Goal: Task Accomplishment & Management: Use online tool/utility

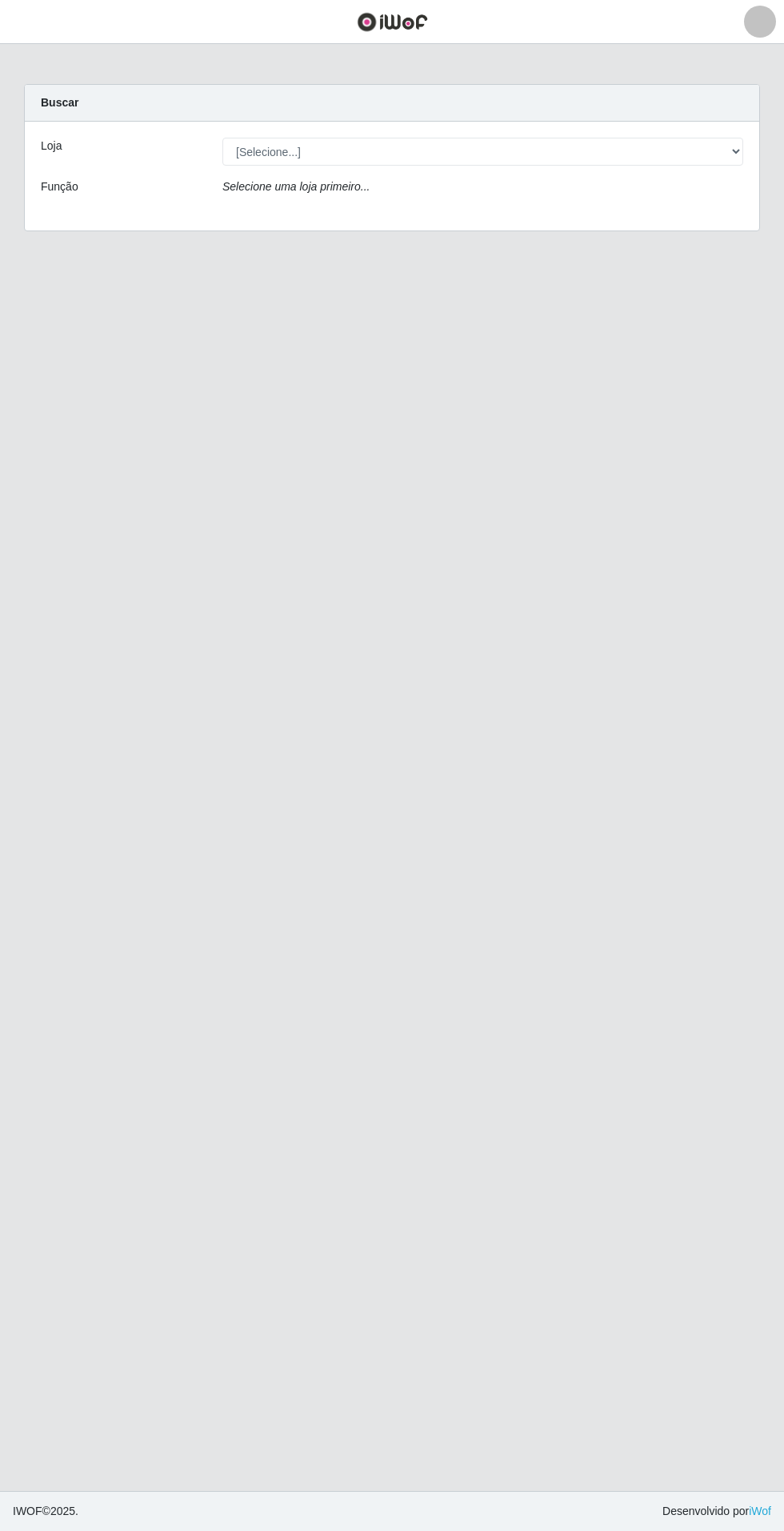
select select "437"
click at [223, 138] on select "[Selecione...] Atacado Vem - Loja 31 [GEOGRAPHIC_DATA]" at bounding box center [483, 152] width 521 height 28
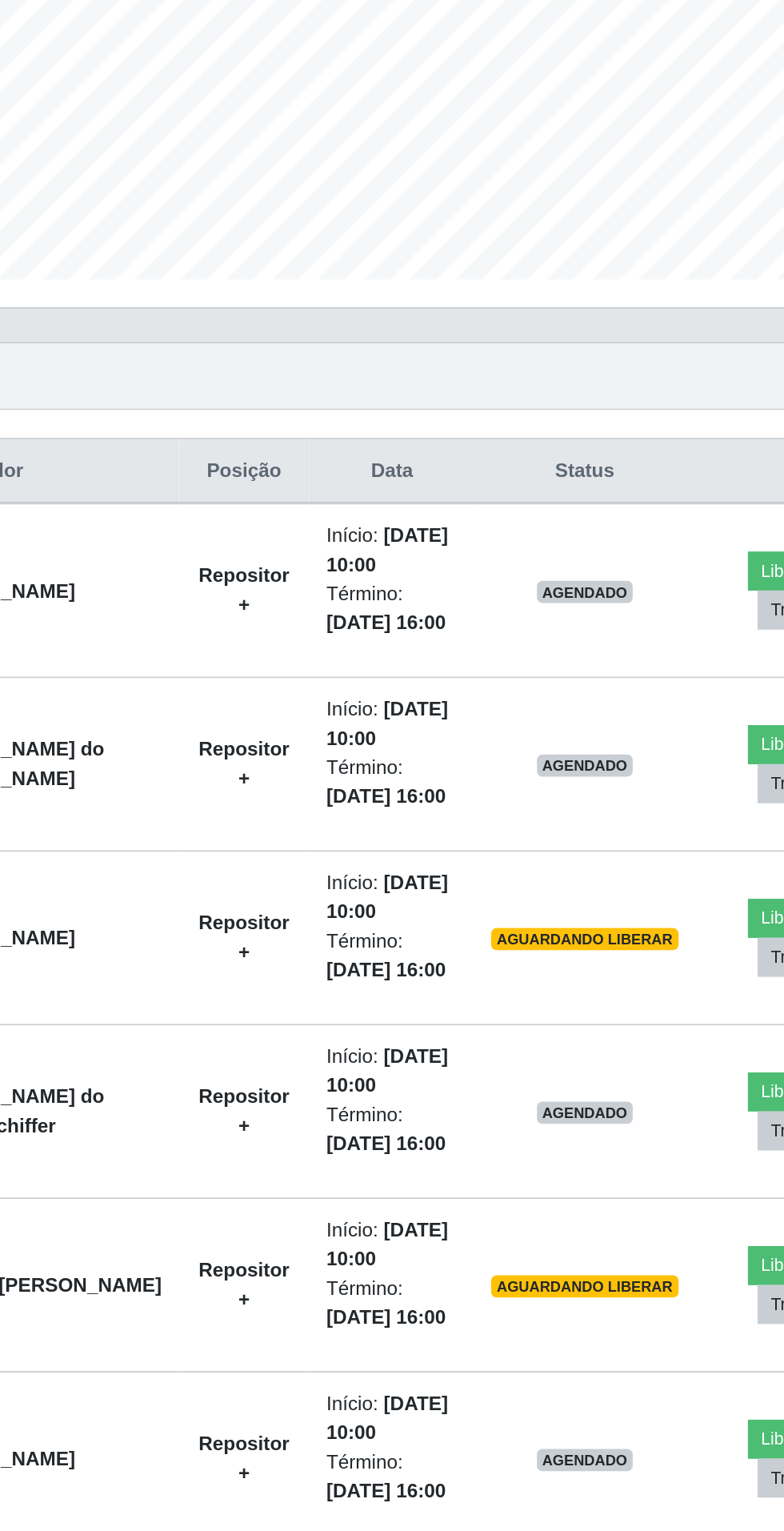
scroll to position [6, 0]
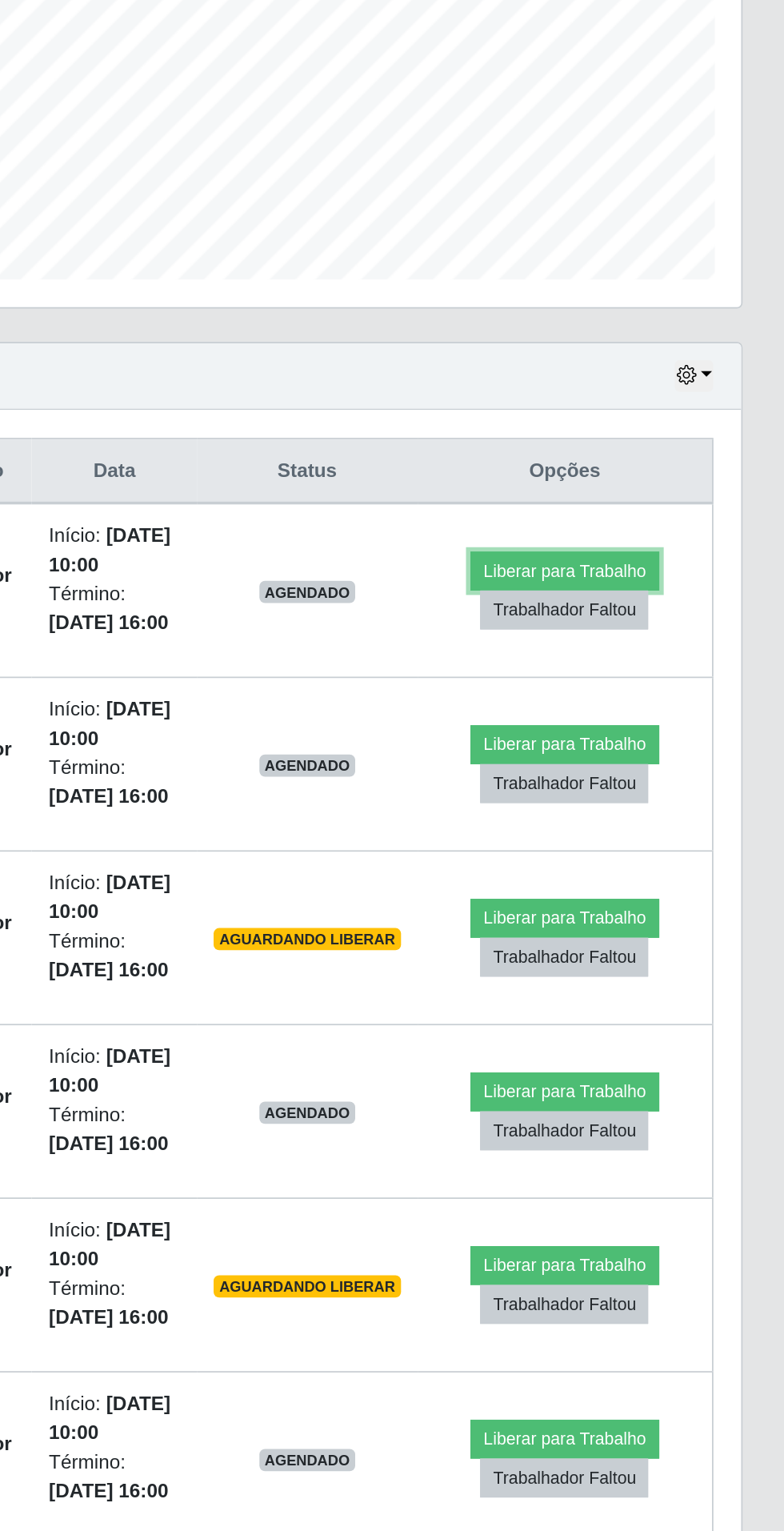
click at [674, 733] on button "Liberar para Trabalho" at bounding box center [656, 740] width 108 height 22
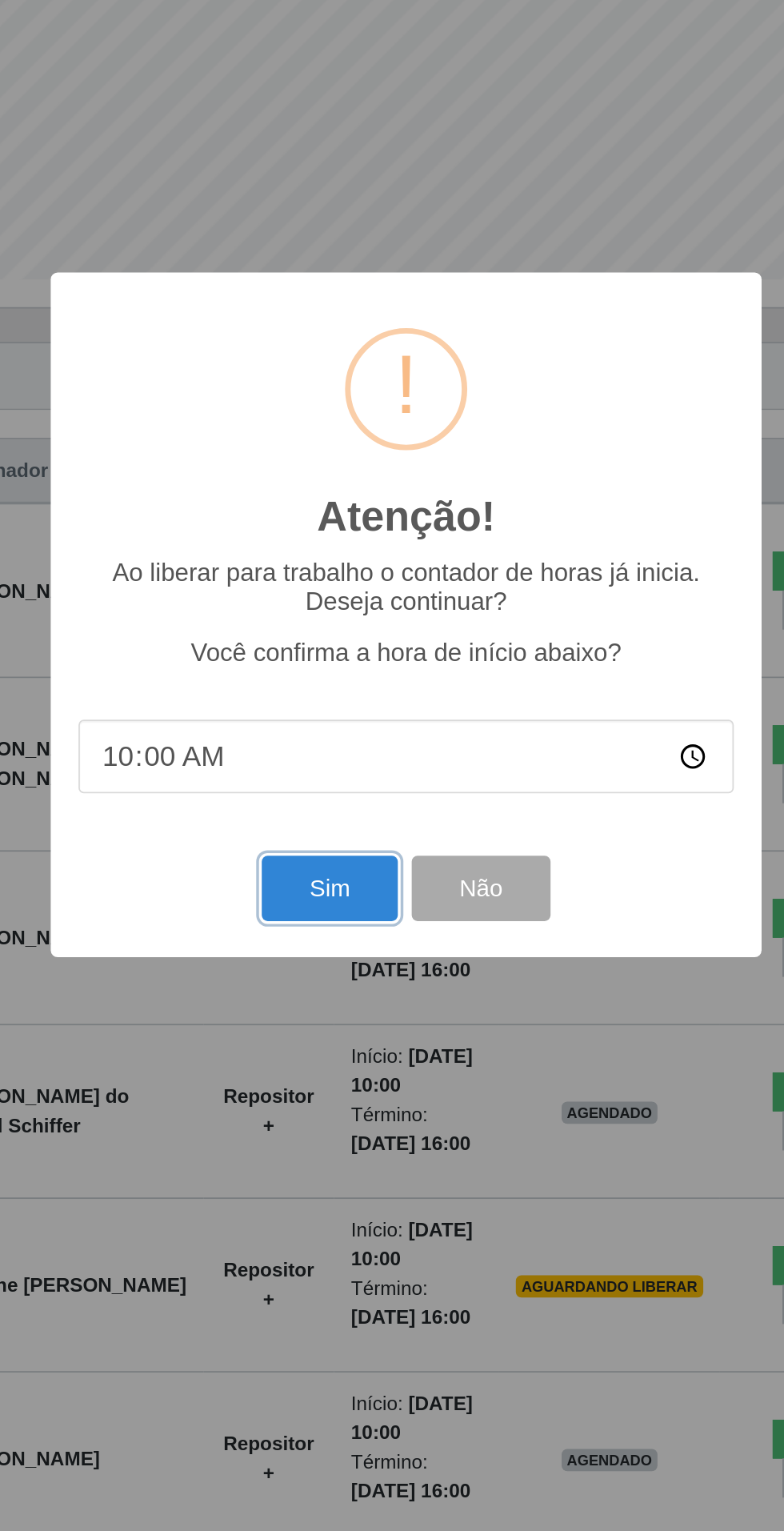
click at [343, 926] on button "Sim" at bounding box center [347, 923] width 77 height 38
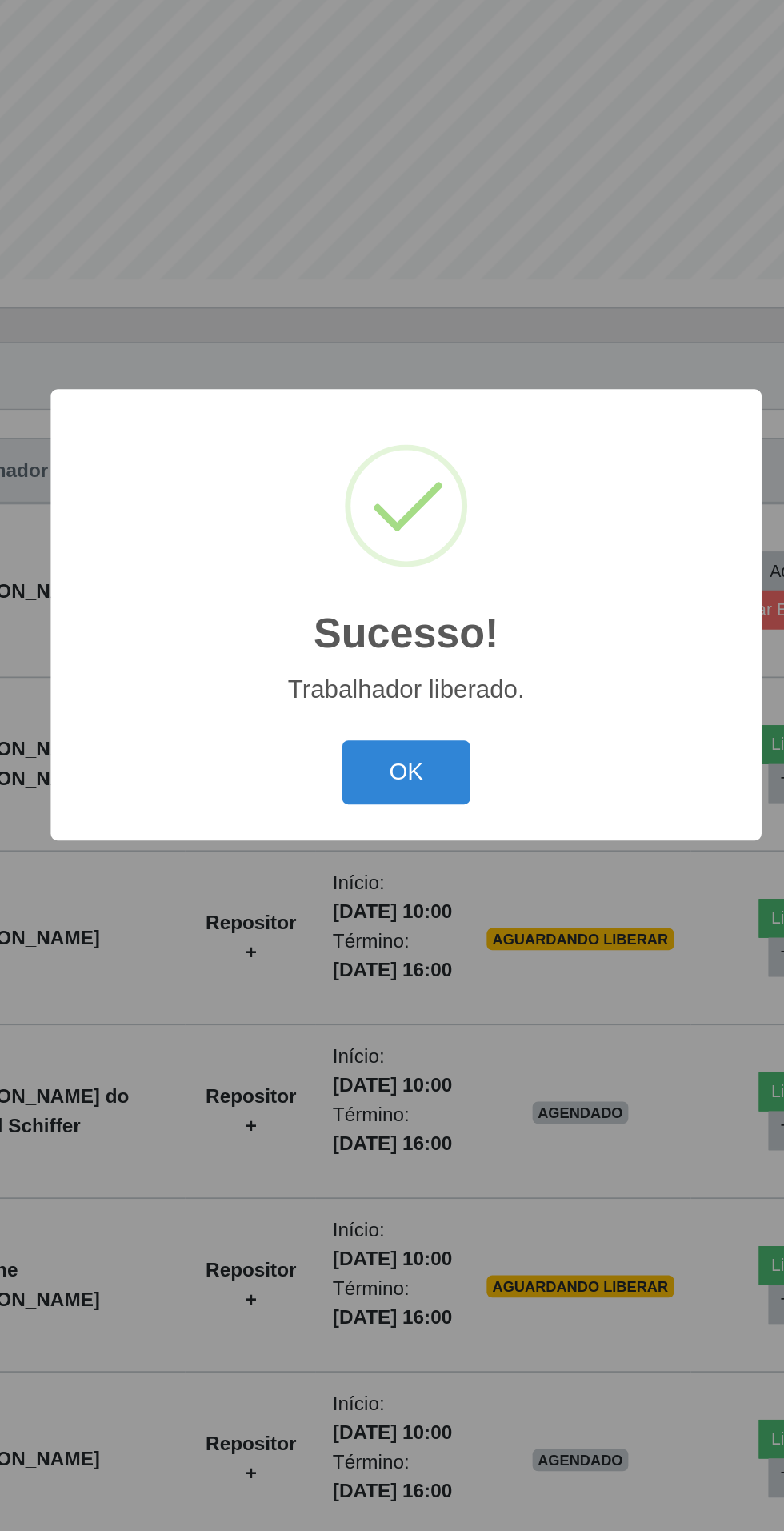
click at [411, 859] on button "OK" at bounding box center [392, 857] width 74 height 38
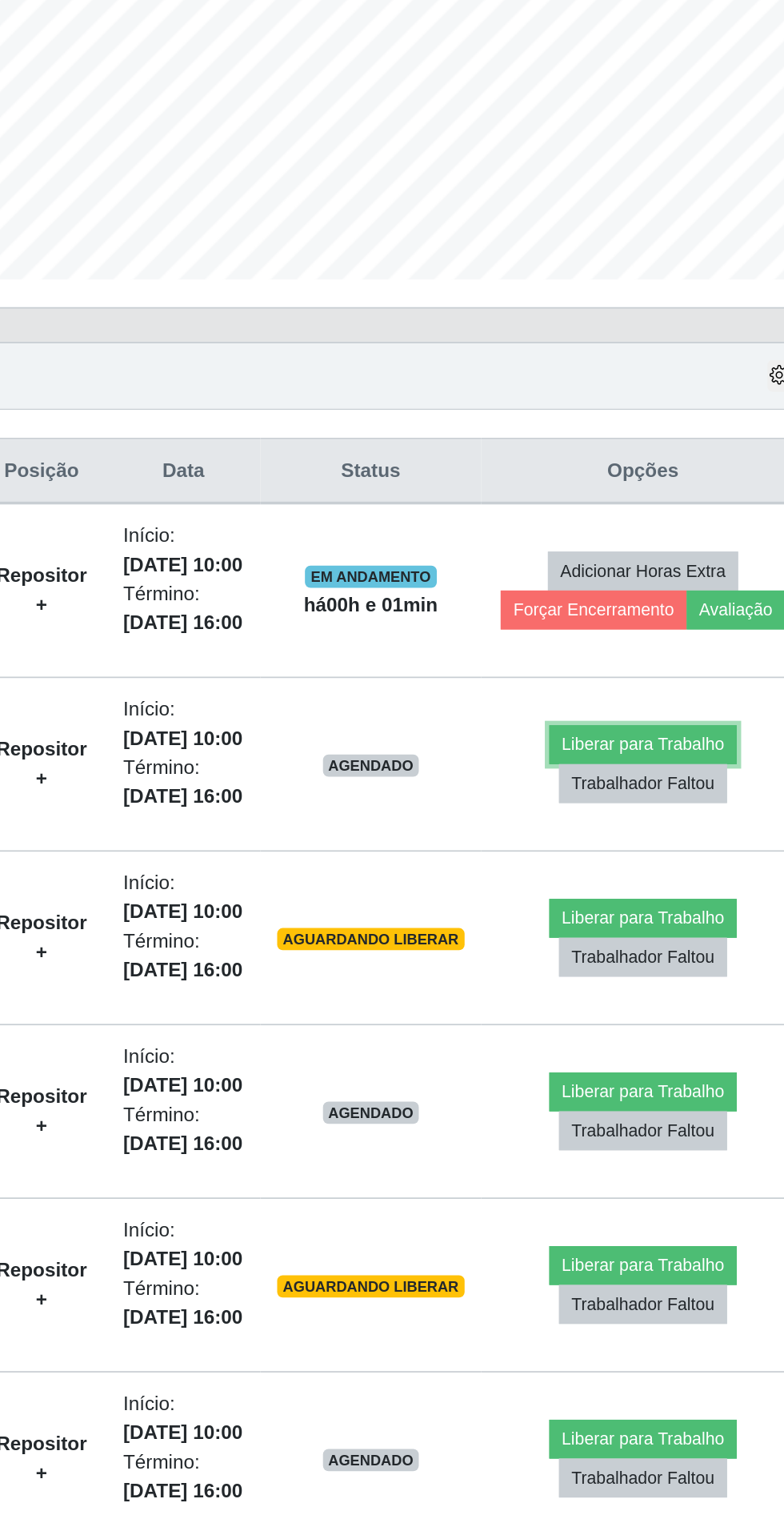
click at [660, 832] on button "Liberar para Trabalho" at bounding box center [649, 840] width 108 height 22
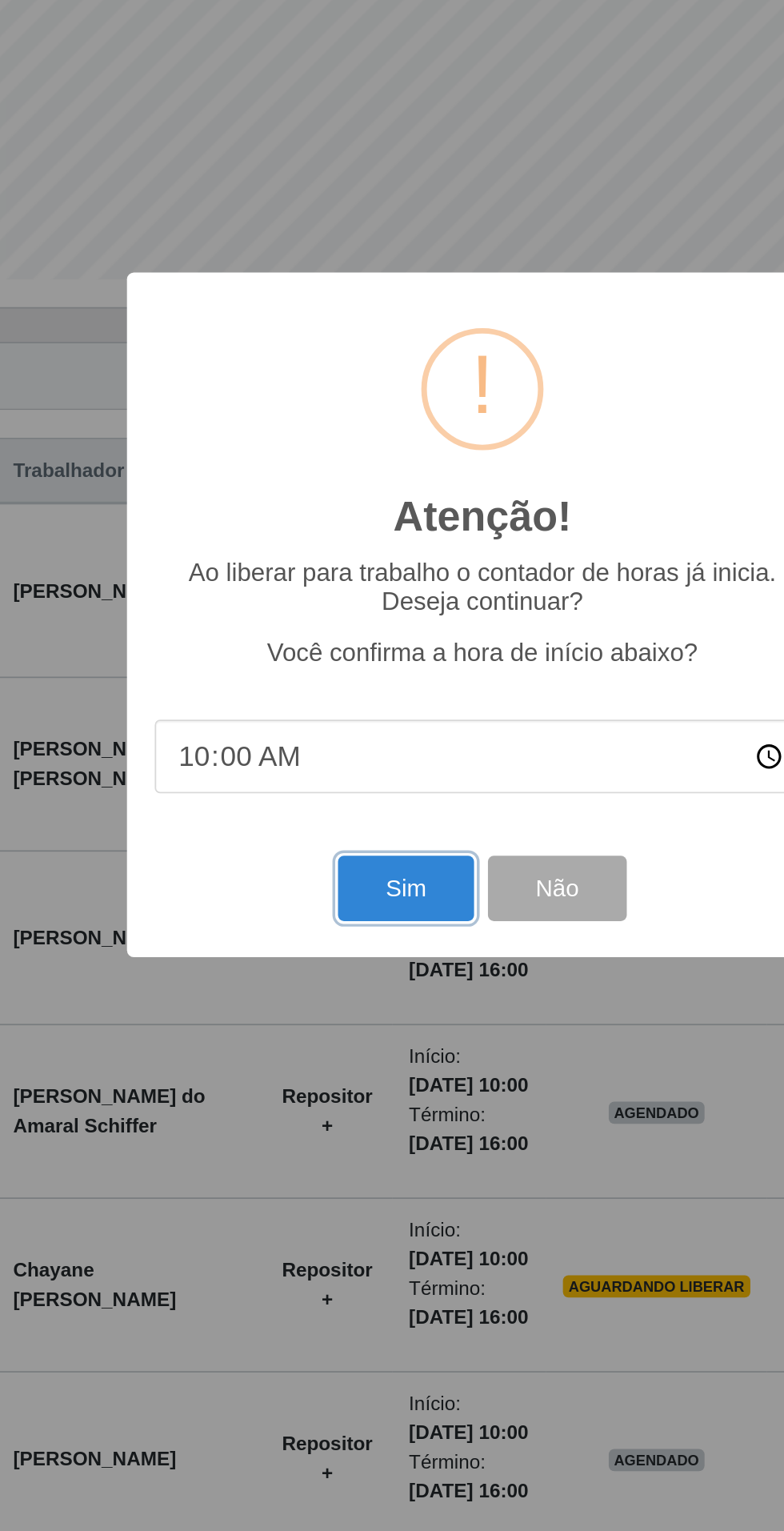
click at [341, 918] on button "Sim" at bounding box center [347, 923] width 77 height 38
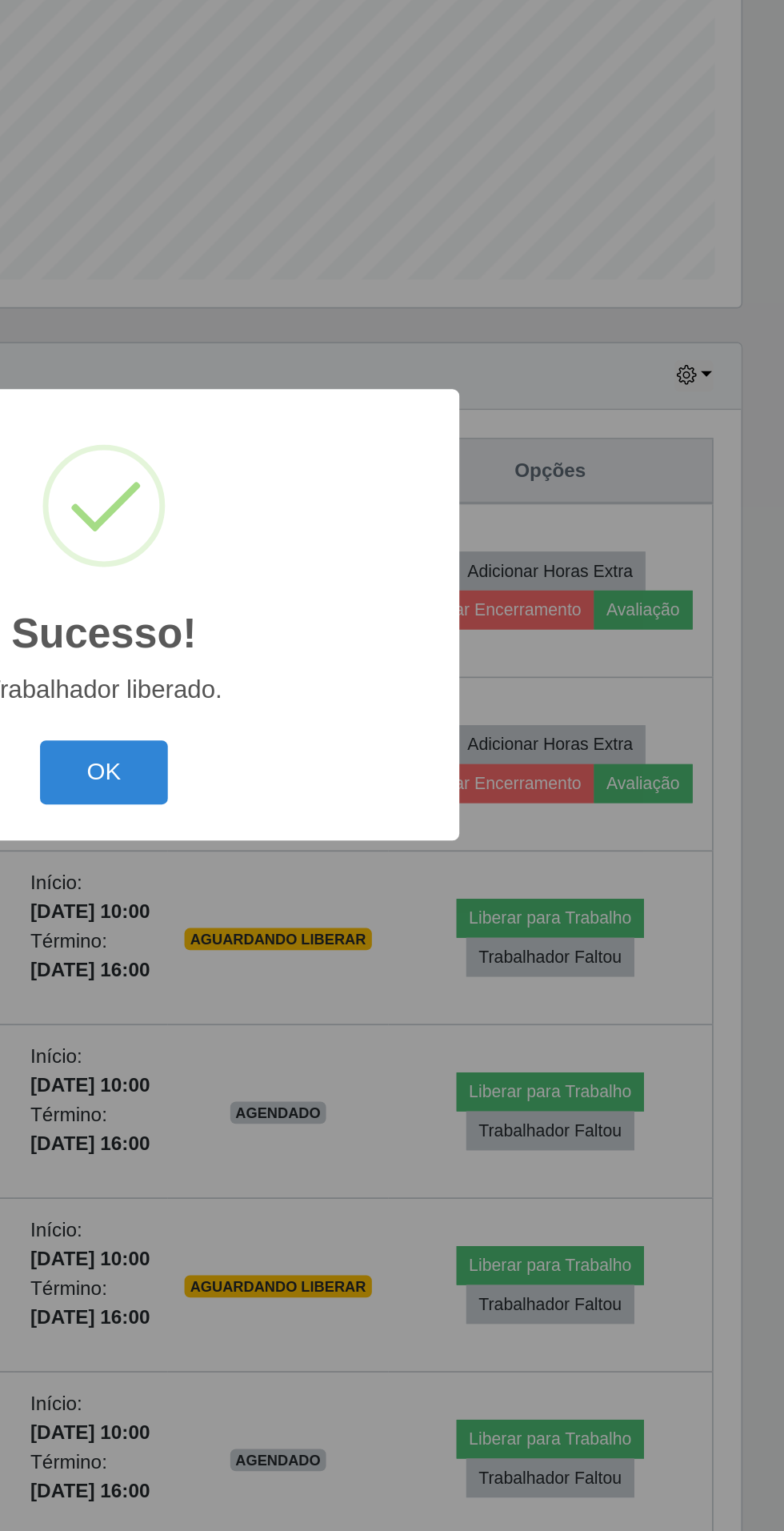
click at [402, 852] on button "OK" at bounding box center [392, 857] width 74 height 38
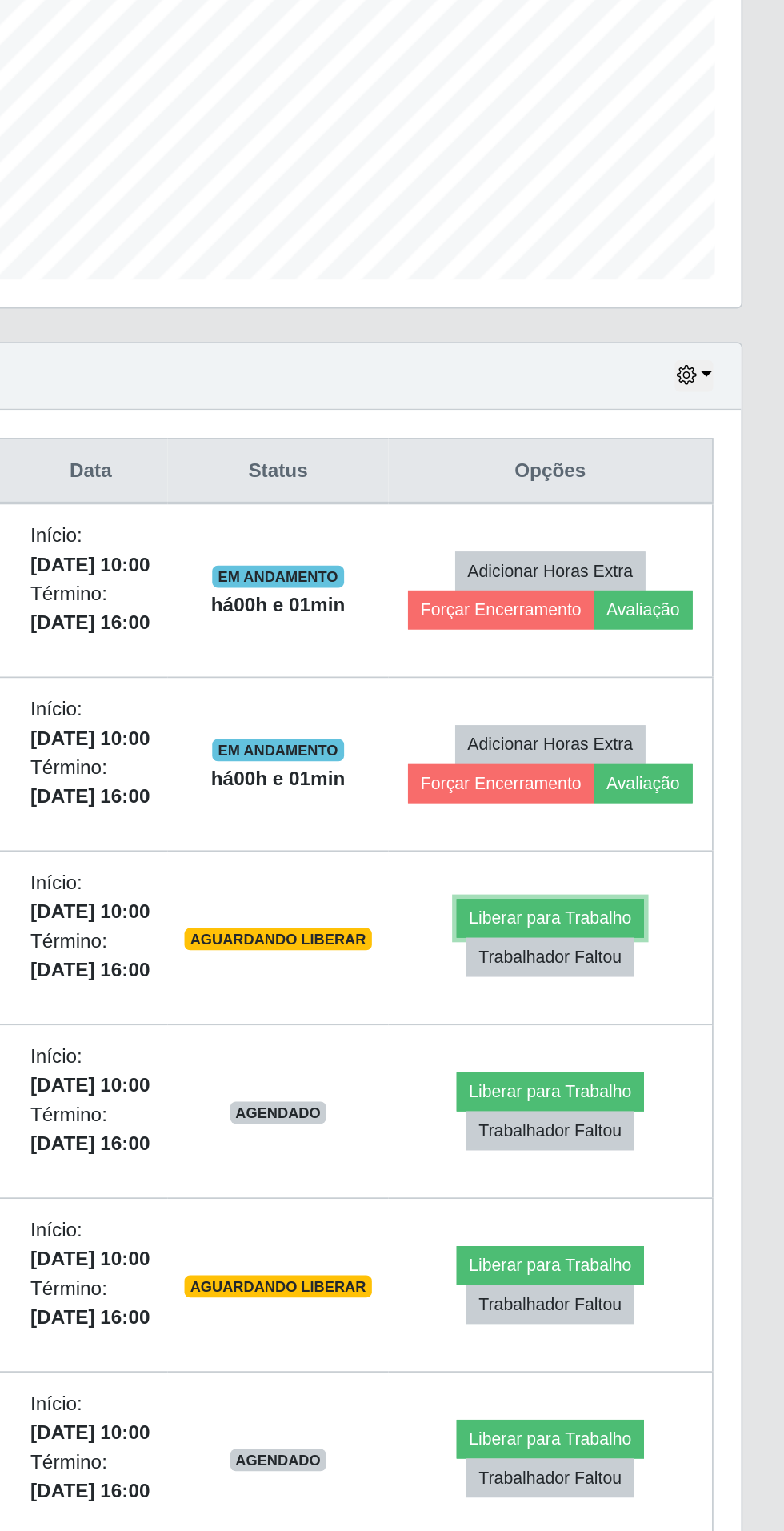
click at [670, 929] on button "Liberar para Trabalho" at bounding box center [649, 940] width 108 height 22
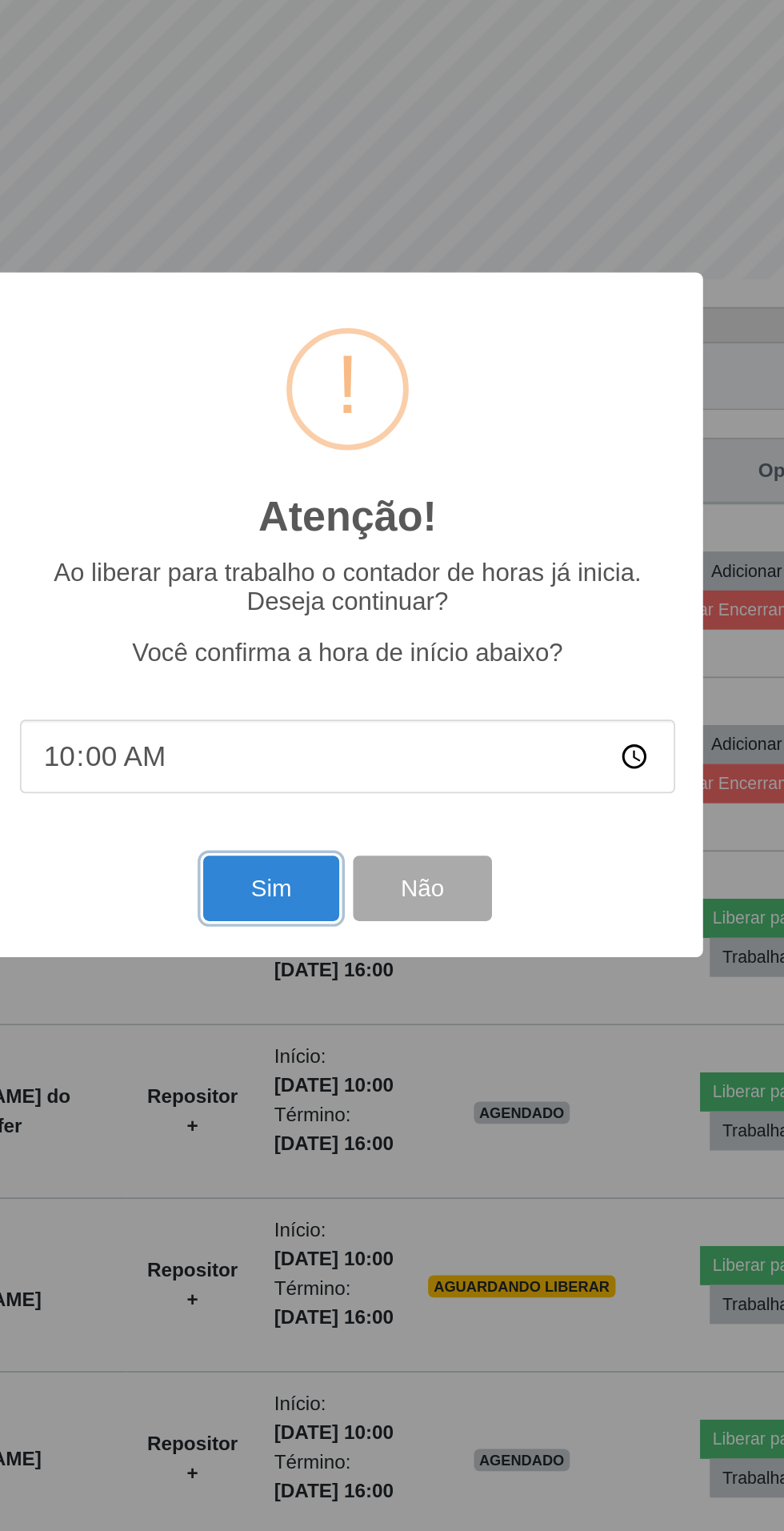
click at [331, 916] on button "Sim" at bounding box center [347, 923] width 77 height 38
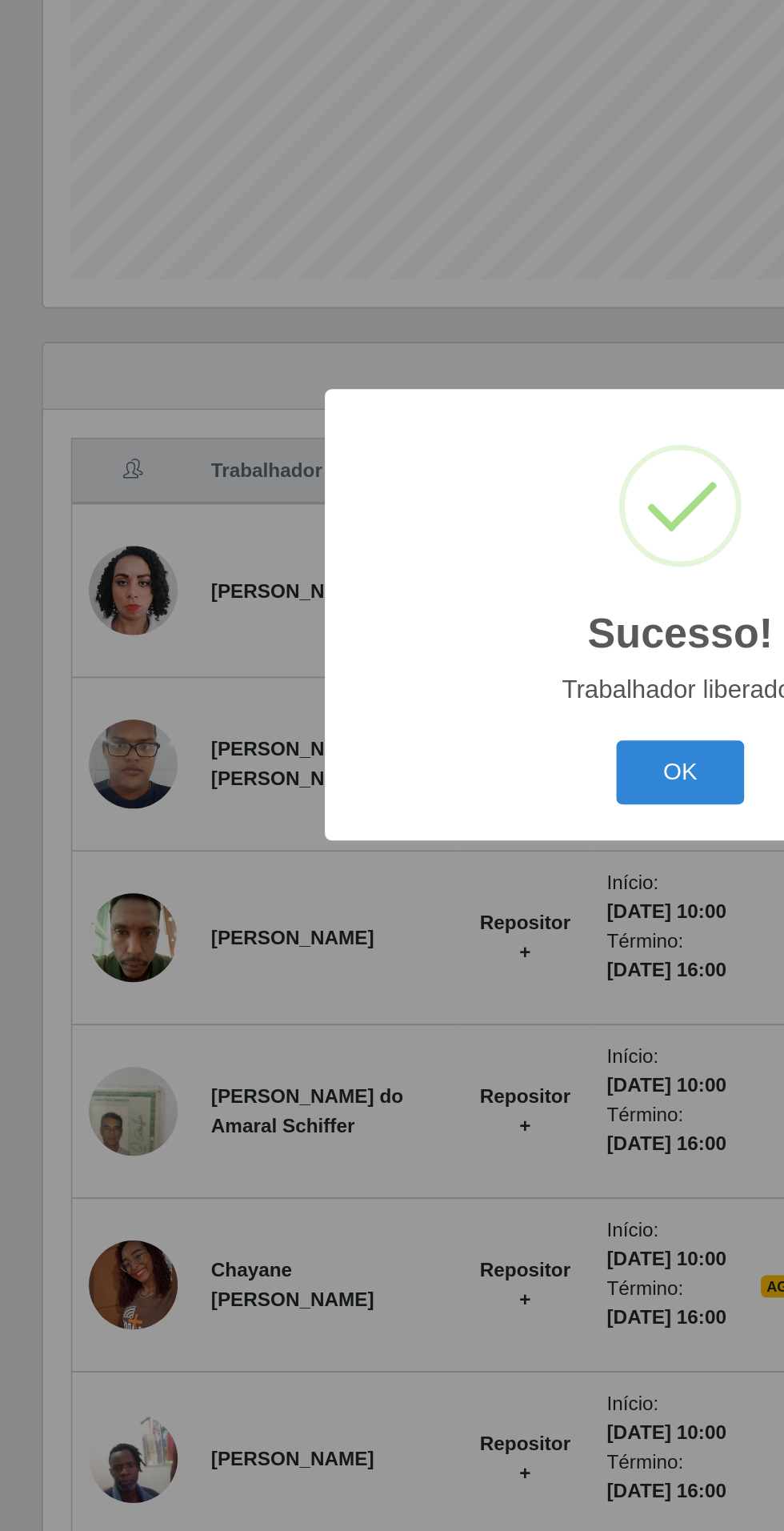
click at [383, 851] on button "OK" at bounding box center [392, 857] width 74 height 38
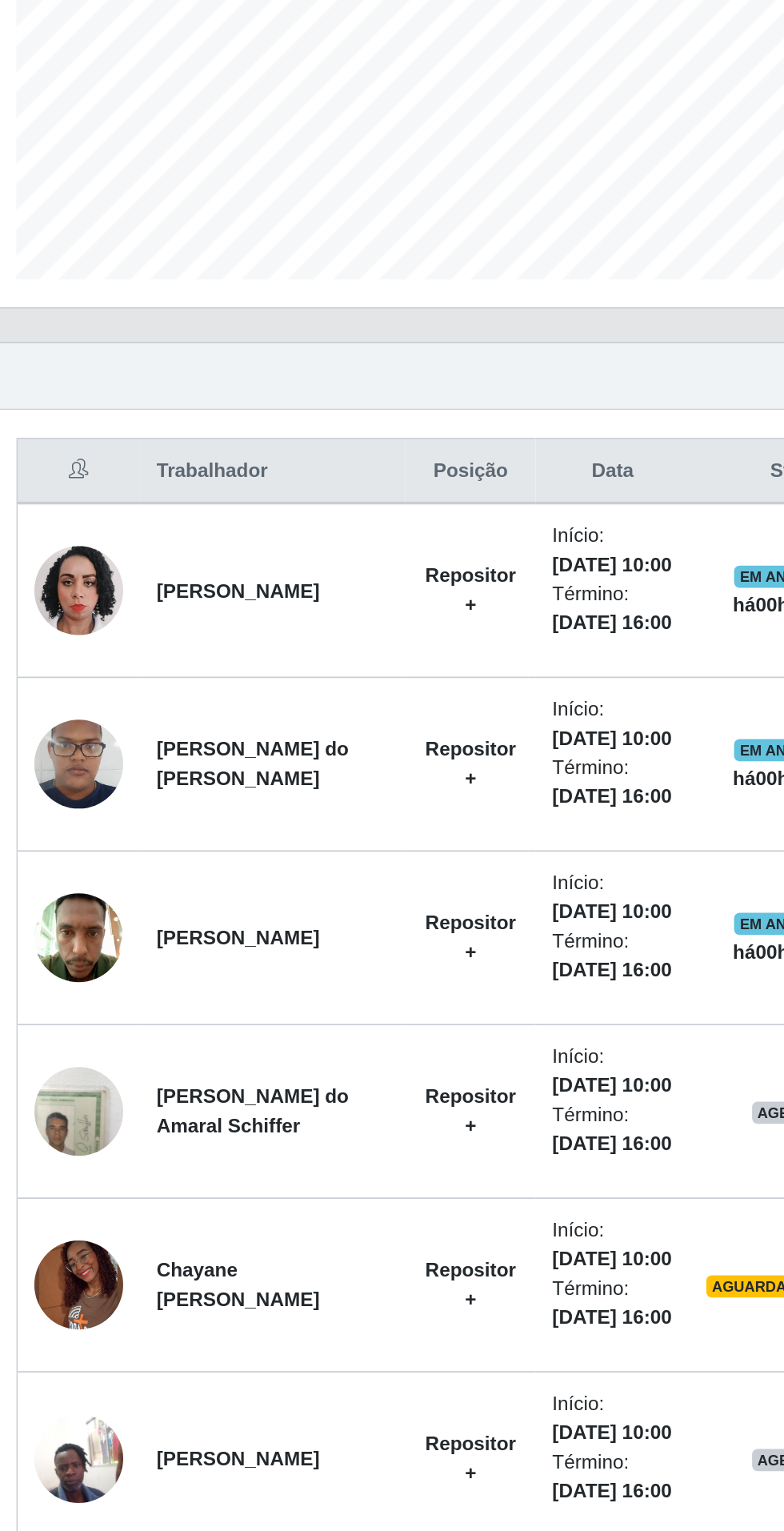
scroll to position [0, 0]
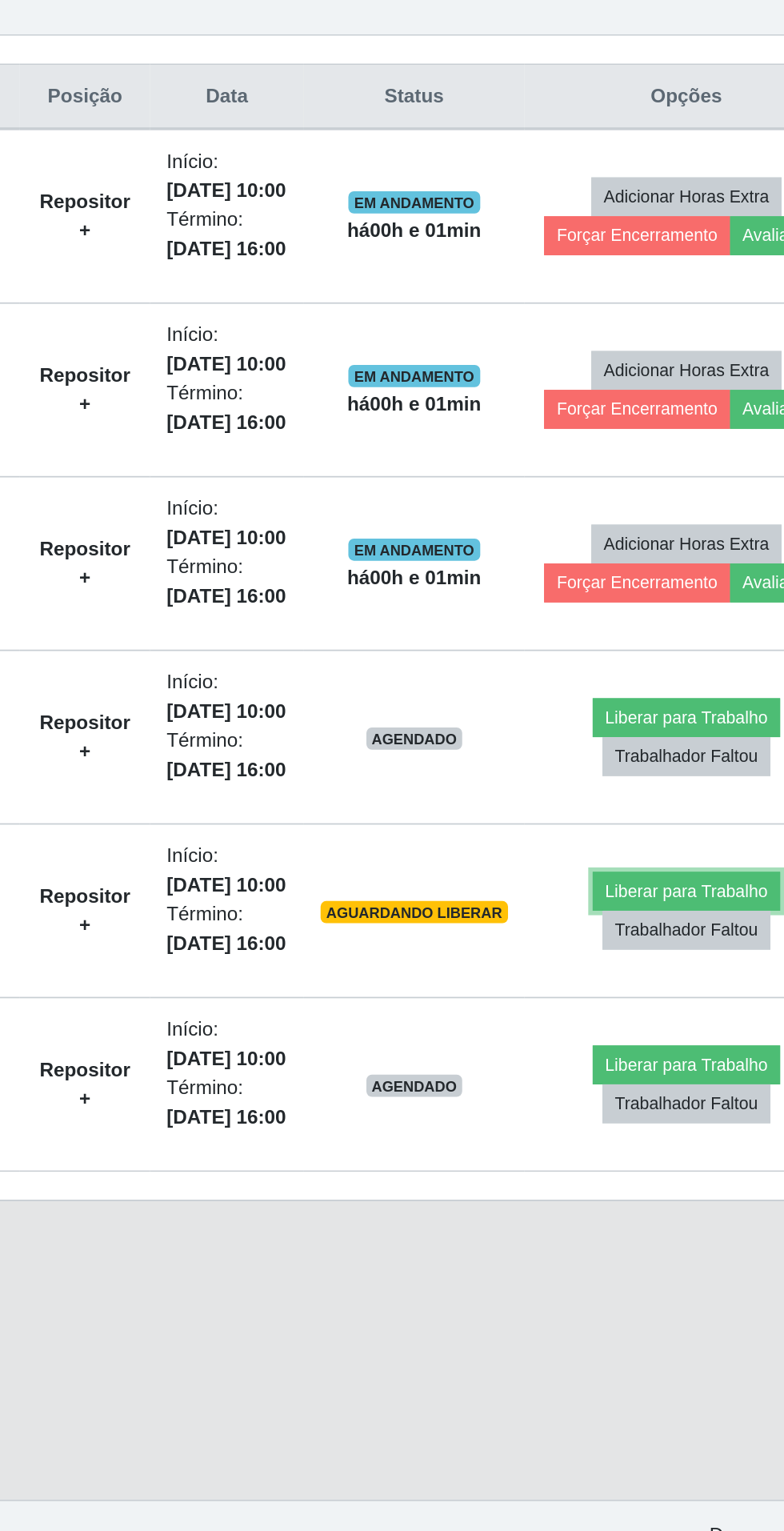
click at [648, 1136] on button "Liberar para Trabalho" at bounding box center [649, 1140] width 108 height 22
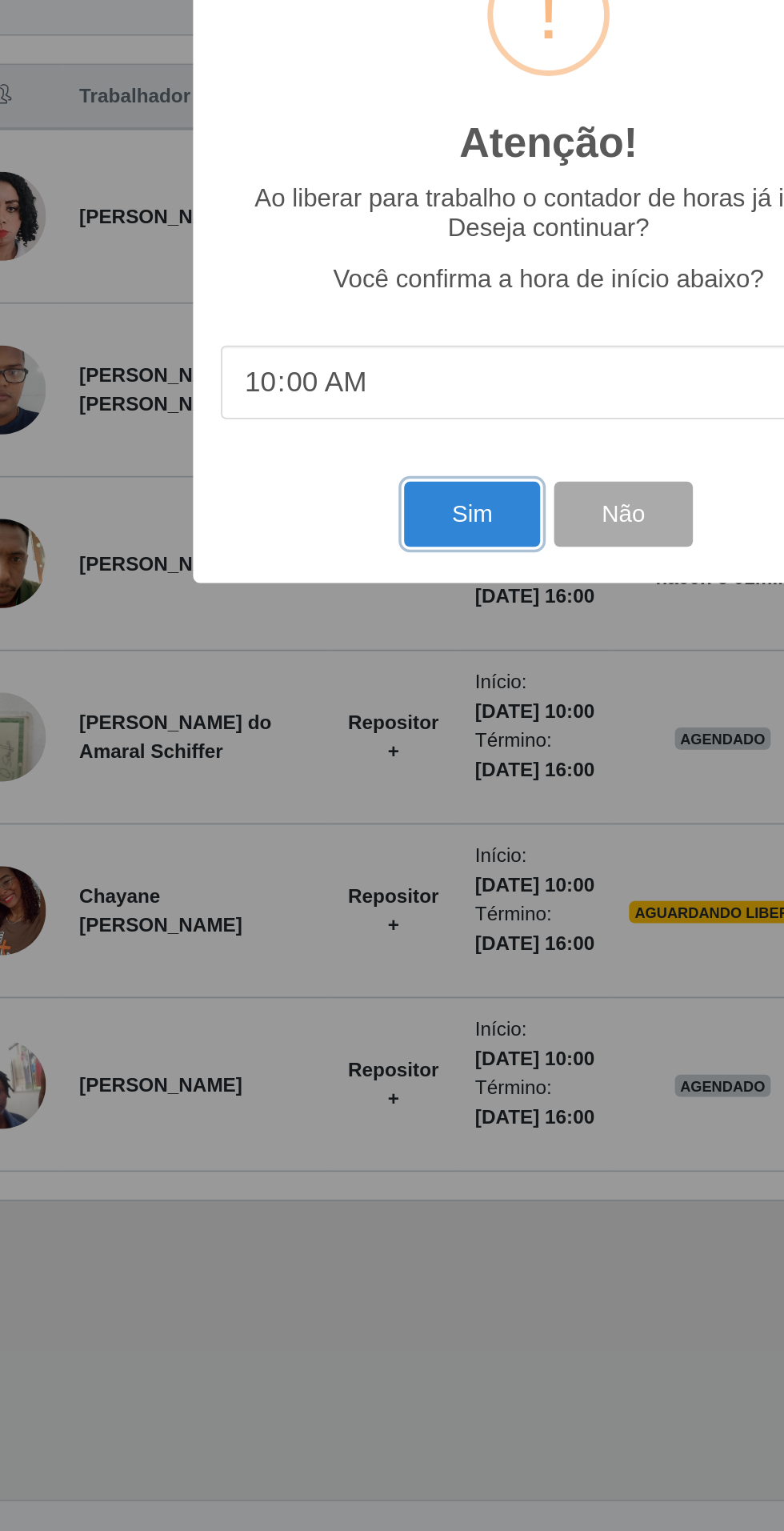
click at [346, 942] on button "Sim" at bounding box center [347, 923] width 77 height 38
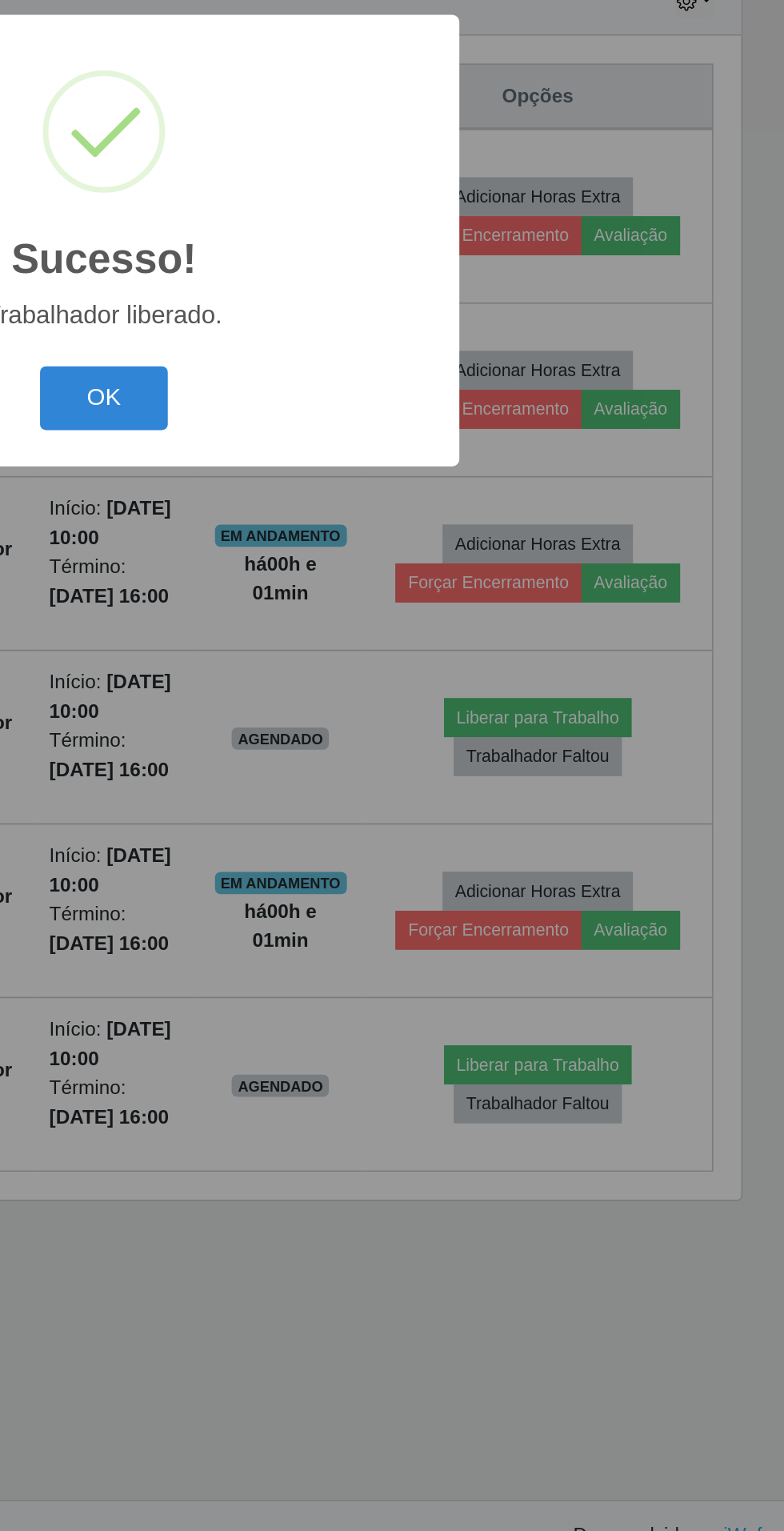
click at [386, 875] on button "OK" at bounding box center [392, 857] width 74 height 38
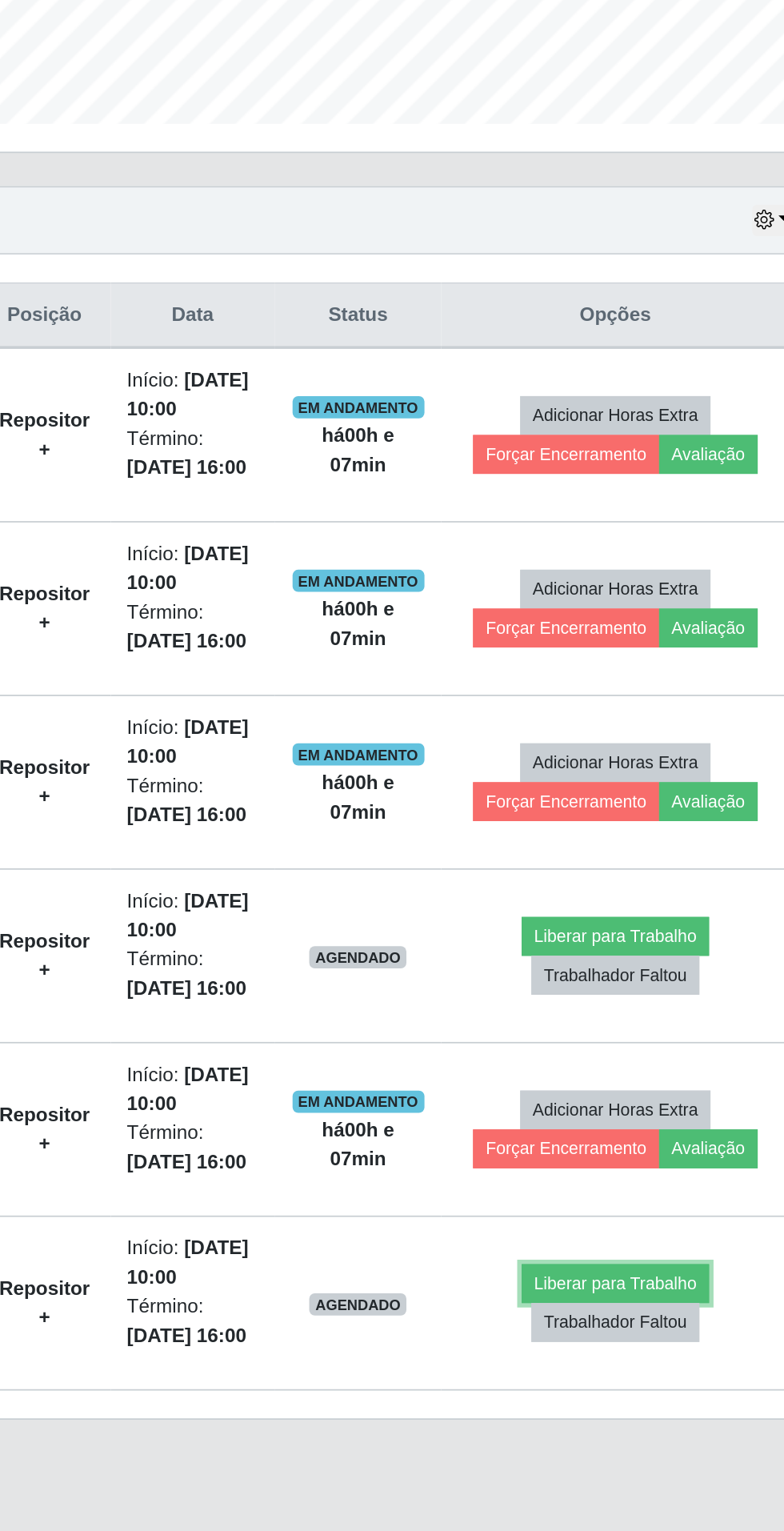
click at [660, 1236] on button "Liberar para Trabalho" at bounding box center [641, 1240] width 108 height 22
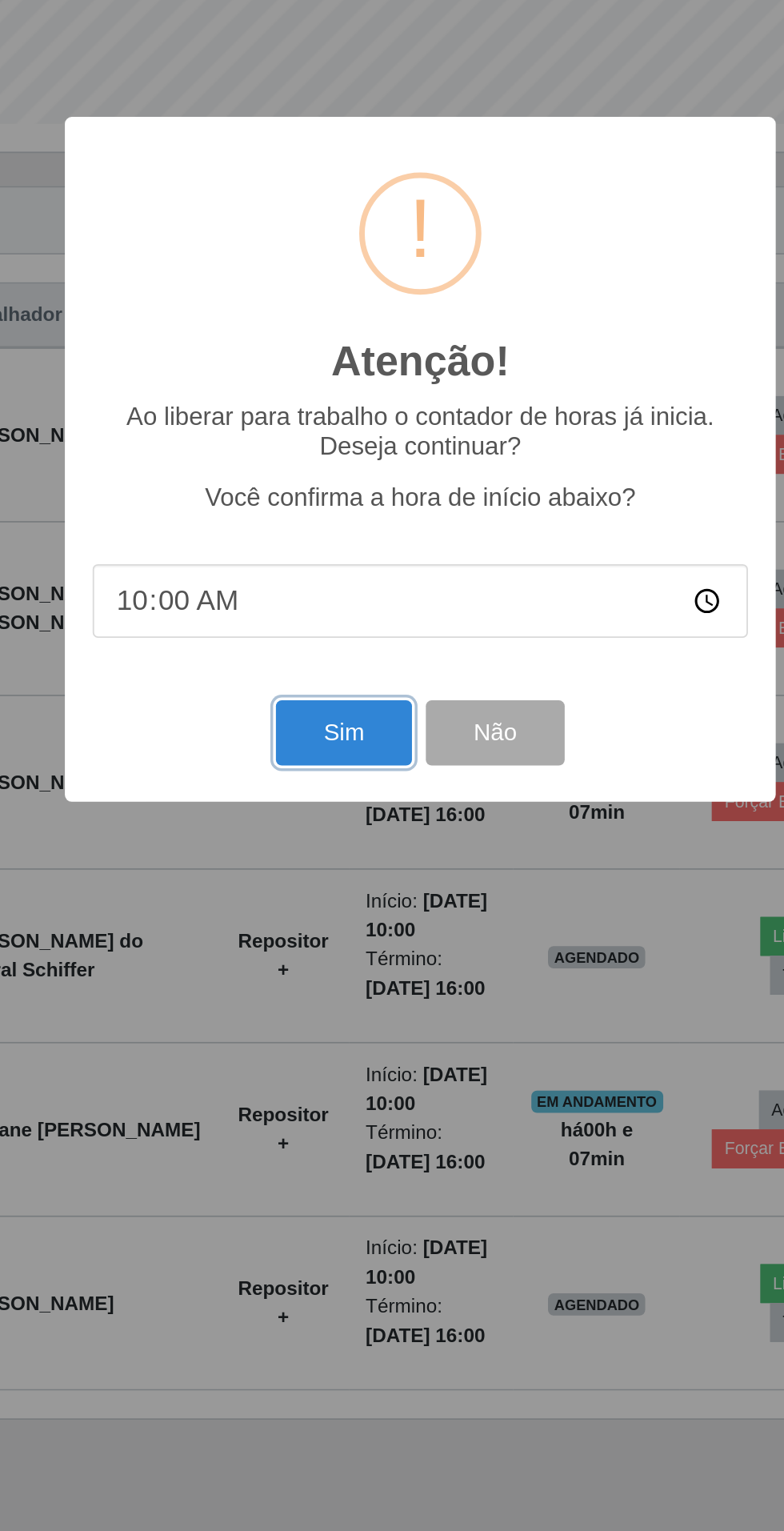
click at [336, 922] on button "Sim" at bounding box center [347, 923] width 77 height 38
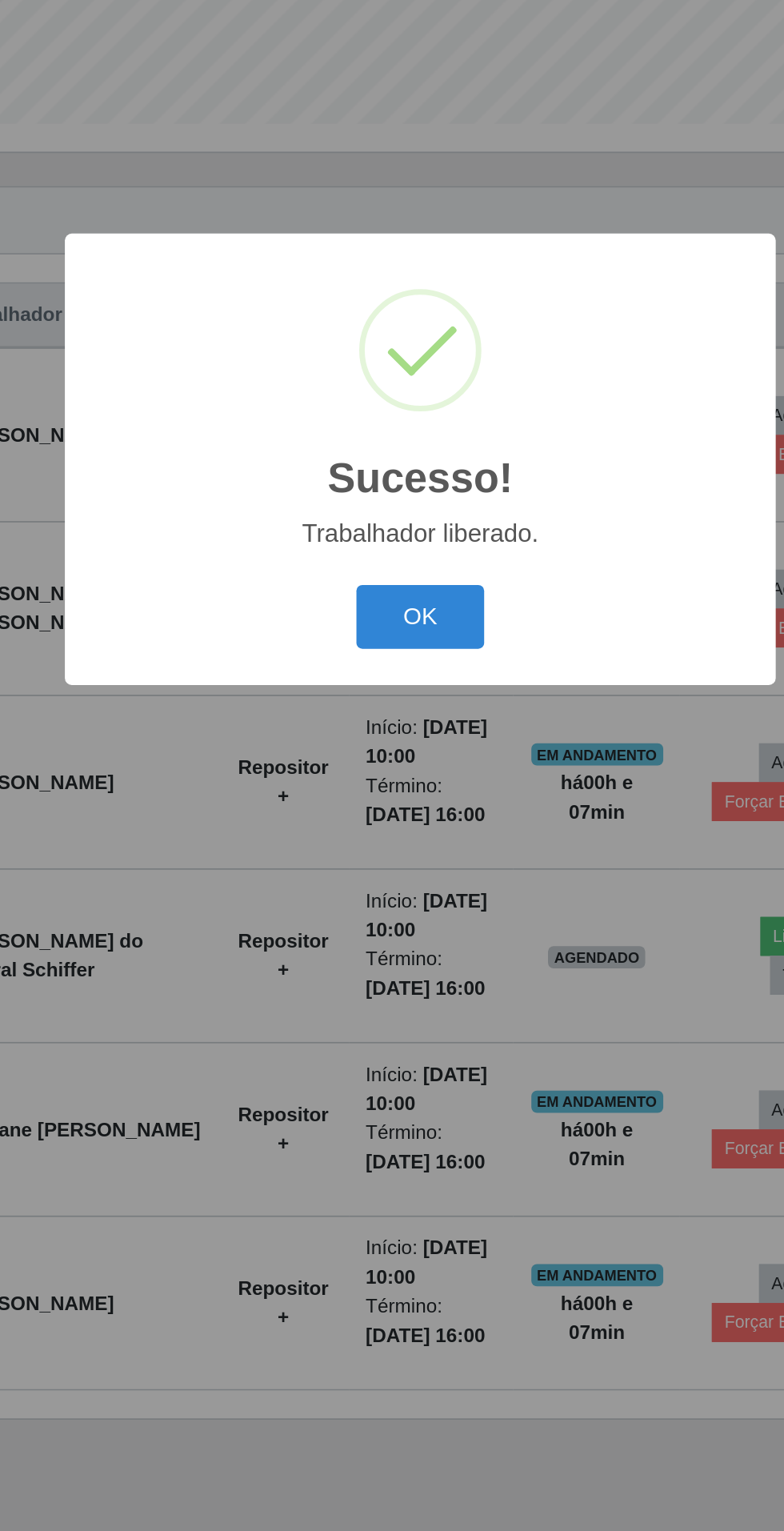
click at [390, 850] on button "OK" at bounding box center [392, 857] width 74 height 38
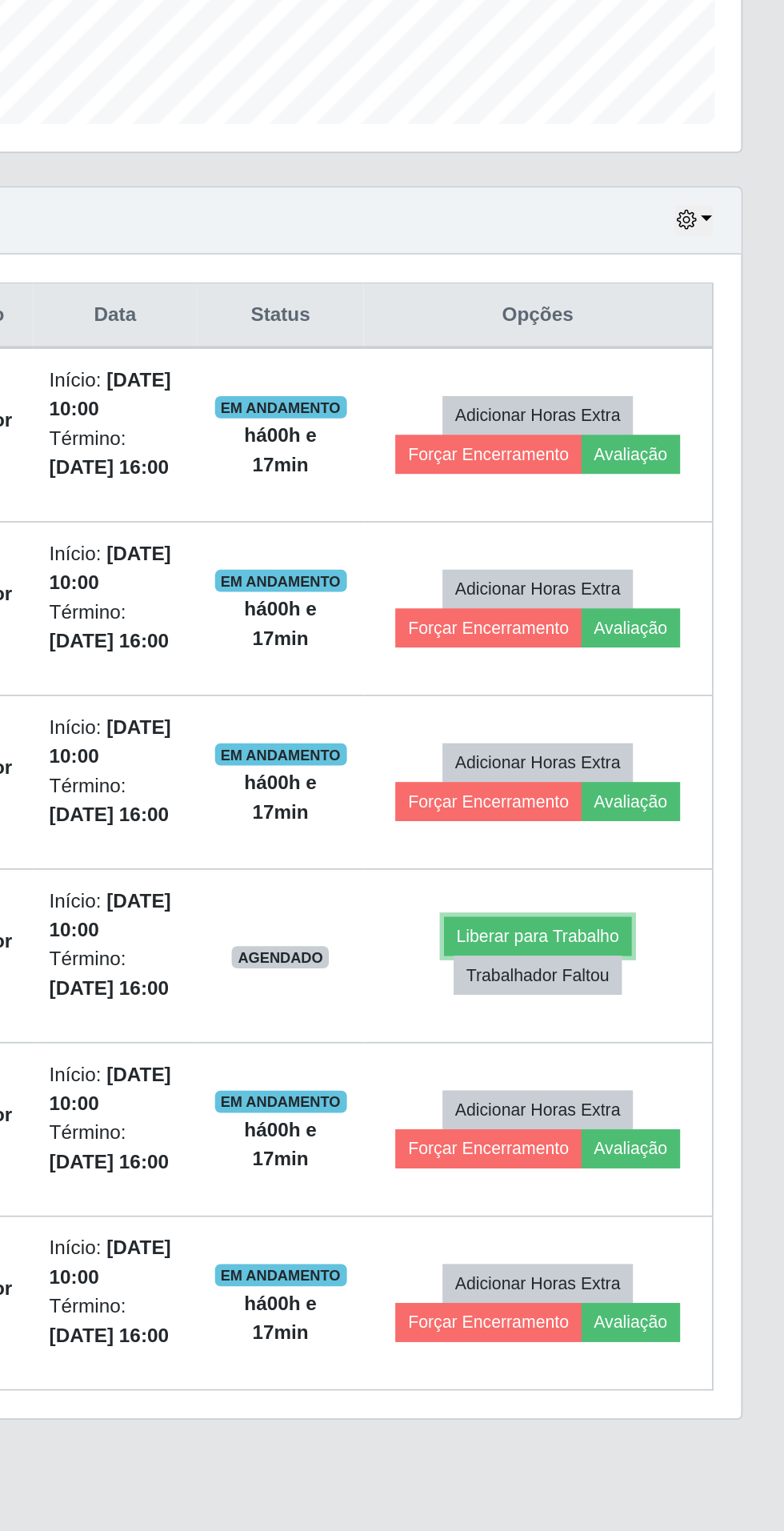
click at [655, 1038] on button "Liberar para Trabalho" at bounding box center [641, 1039] width 108 height 22
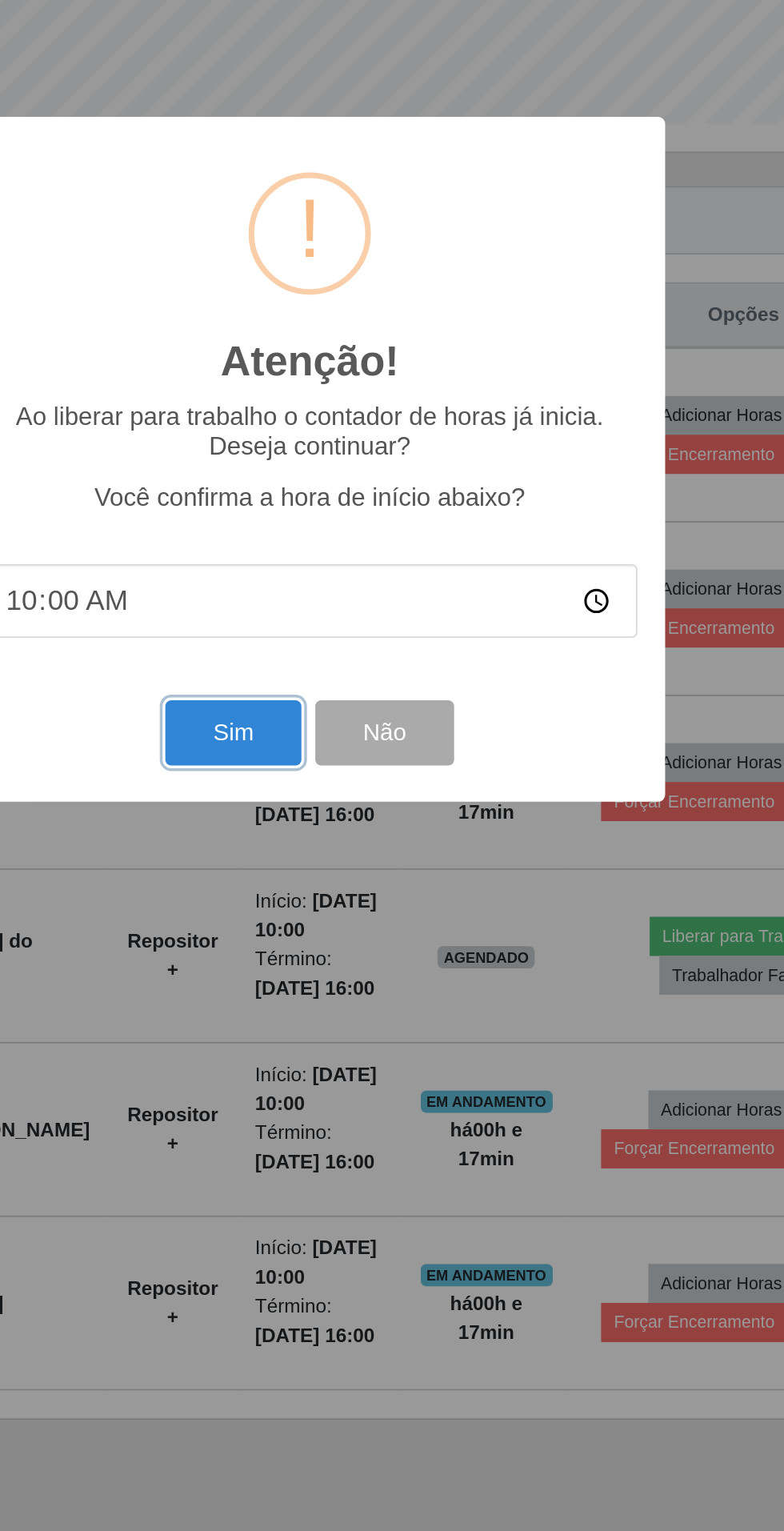
click at [344, 911] on button "Sim" at bounding box center [347, 923] width 77 height 38
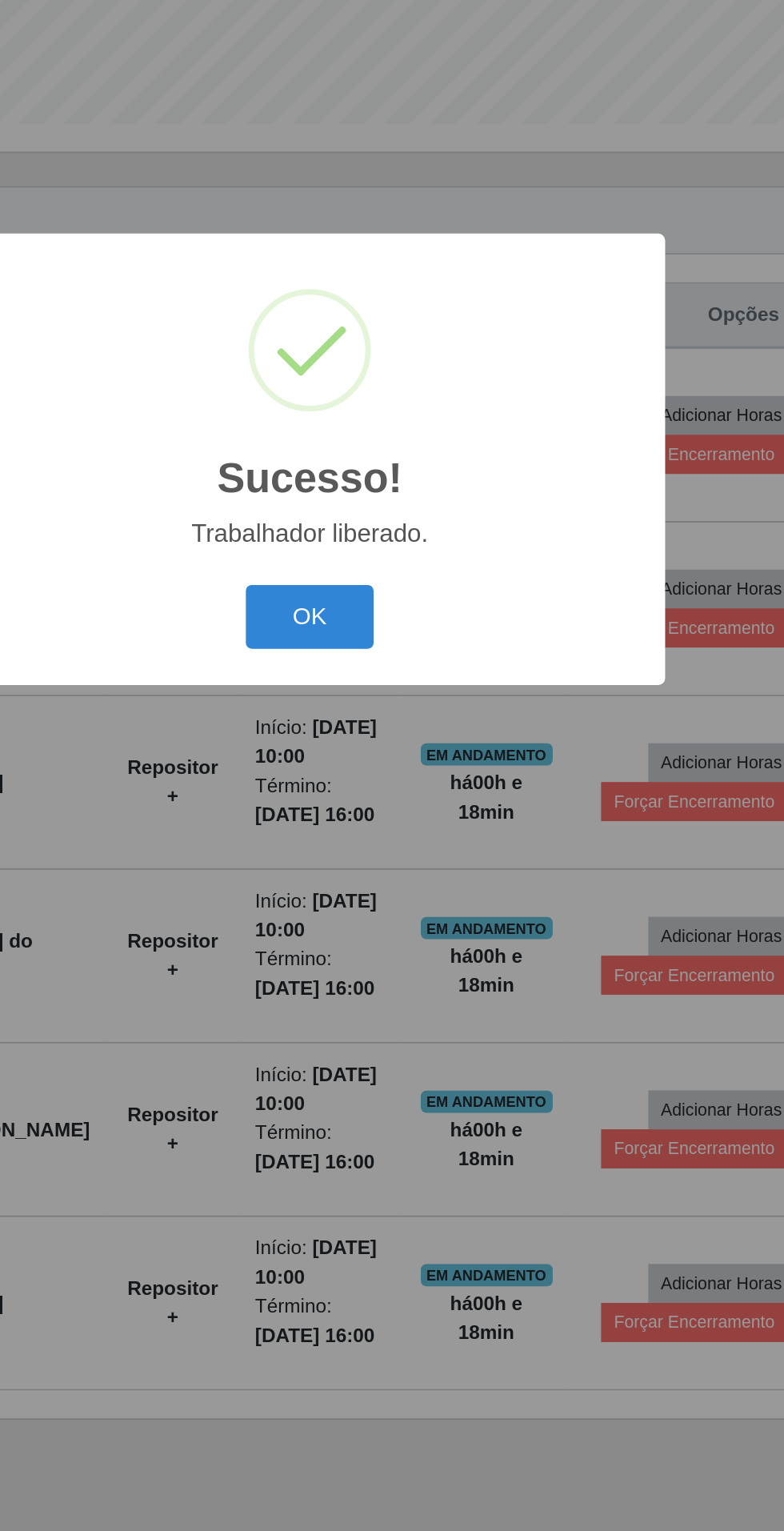
click at [386, 860] on button "OK" at bounding box center [392, 857] width 74 height 38
